Goal: Entertainment & Leisure: Consume media (video, audio)

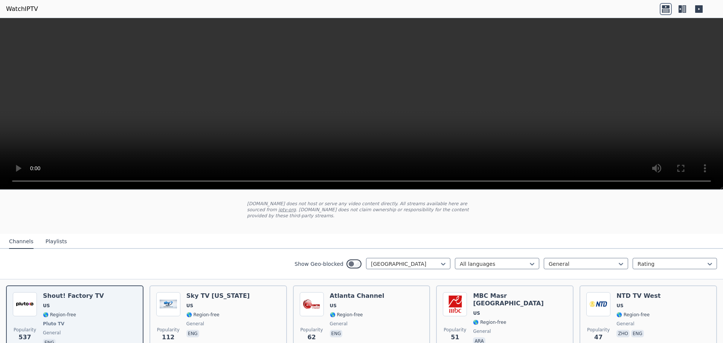
scroll to position [38, 0]
click at [390, 259] on div "[GEOGRAPHIC_DATA]" at bounding box center [408, 264] width 84 height 11
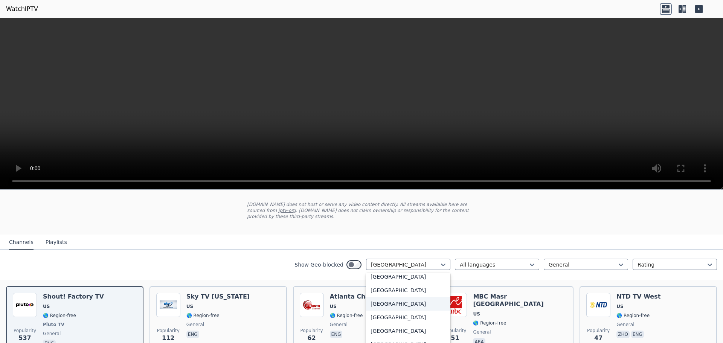
click at [385, 297] on div "[GEOGRAPHIC_DATA]" at bounding box center [408, 304] width 84 height 14
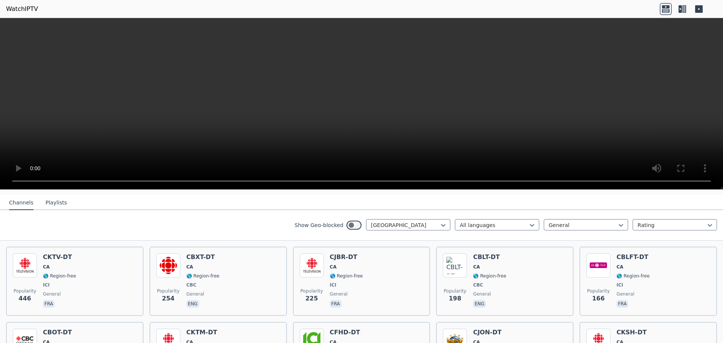
scroll to position [75, 0]
click at [337, 266] on span "CA" at bounding box center [346, 269] width 33 height 6
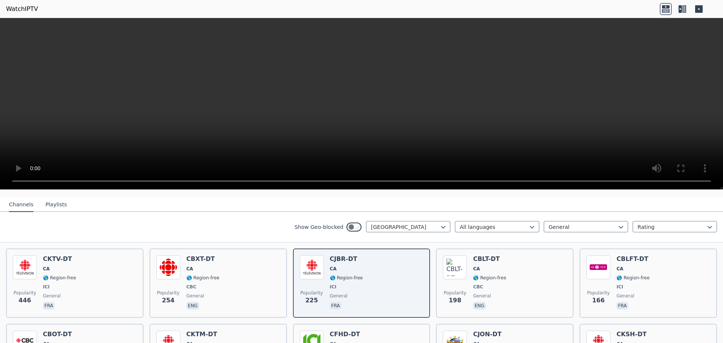
click at [56, 266] on span "CA" at bounding box center [59, 269] width 33 height 6
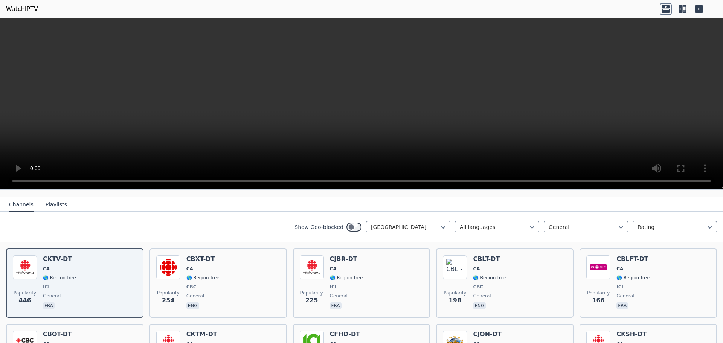
click at [507, 275] on div "Popularity 198 CBLT-DT CA 🌎 Region-free CBC general eng" at bounding box center [505, 283] width 124 height 56
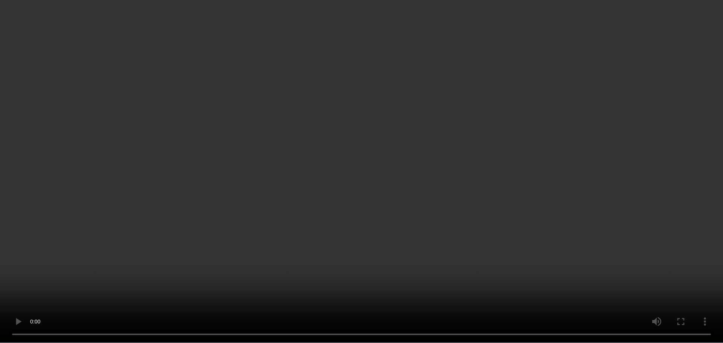
click at [677, 211] on video at bounding box center [361, 171] width 723 height 343
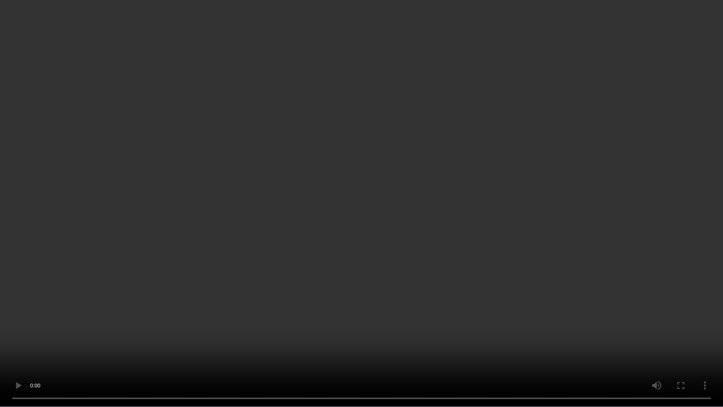
click at [297, 121] on video at bounding box center [361, 203] width 723 height 407
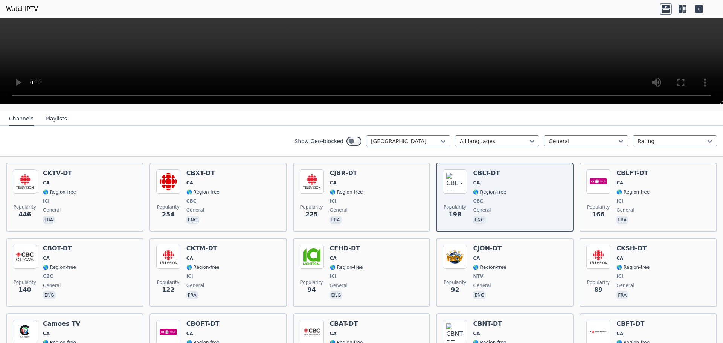
click at [646, 181] on div "Popularity 166 CBLFT-DT CA 🌎 Region-free ICI general fra" at bounding box center [648, 197] width 124 height 56
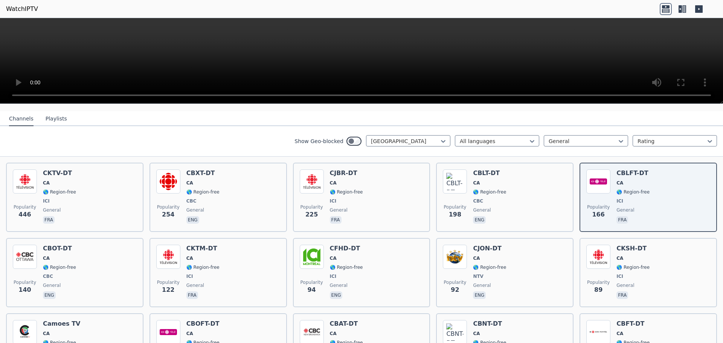
click at [373, 260] on div "Popularity 94 CFHD-DT CA 🌎 Region-free ICI general eng" at bounding box center [362, 273] width 124 height 56
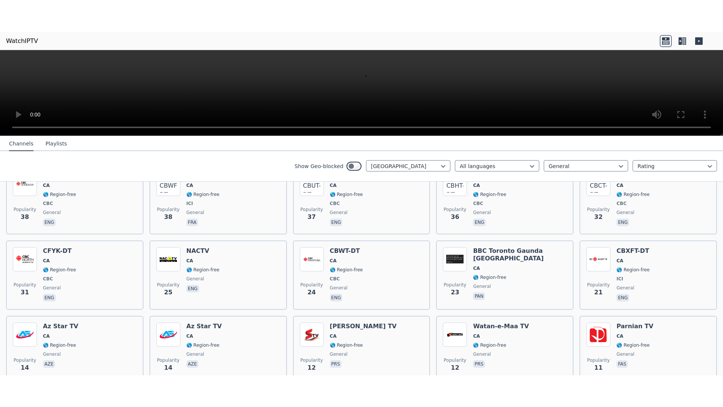
scroll to position [489, 0]
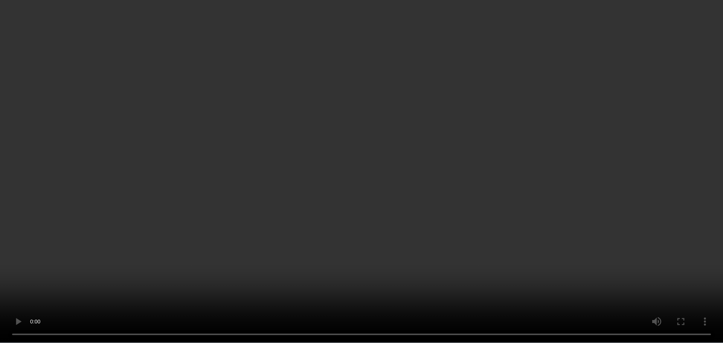
click at [682, 128] on video at bounding box center [361, 171] width 723 height 343
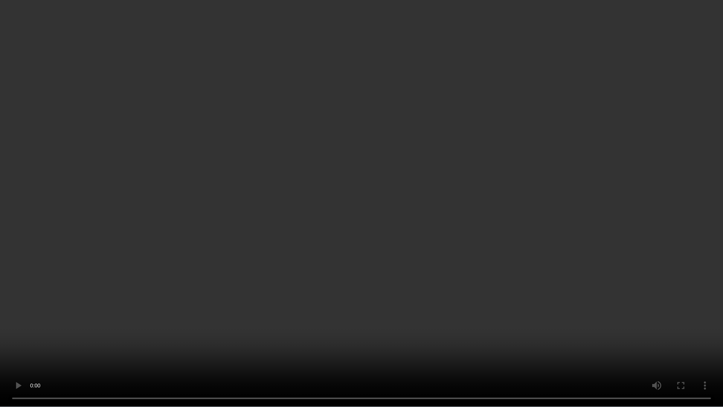
click at [479, 226] on video at bounding box center [361, 203] width 723 height 407
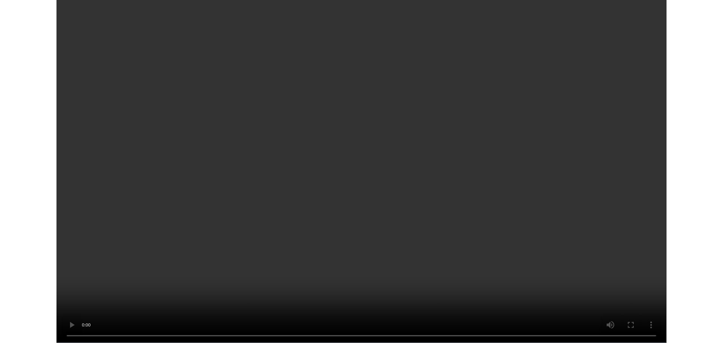
scroll to position [489, 0]
